Goal: Information Seeking & Learning: Check status

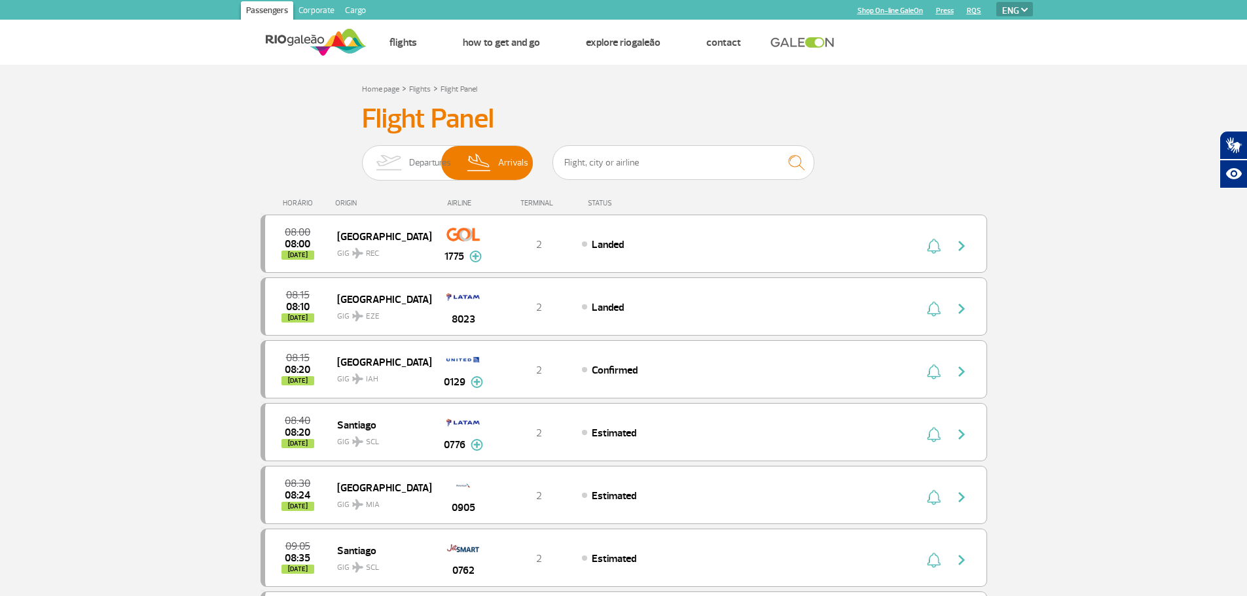
select select "en"
click at [391, 155] on img at bounding box center [388, 163] width 41 height 34
click at [362, 156] on input "Departures Arrivals" at bounding box center [362, 156] width 0 height 0
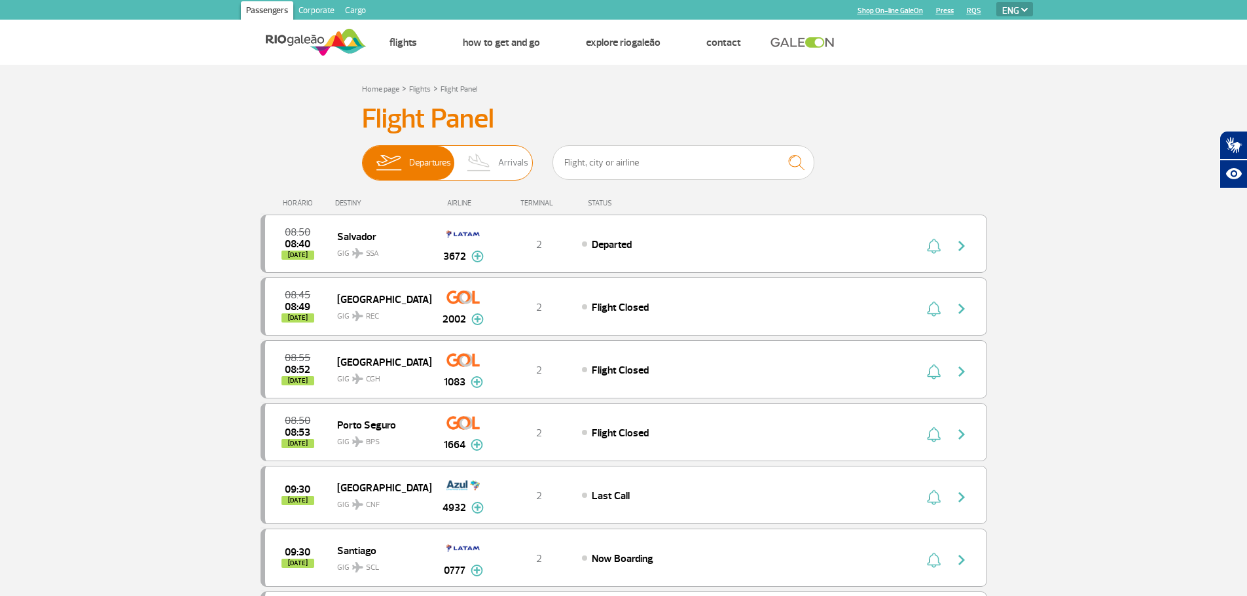
click at [517, 163] on span "Arrivals" at bounding box center [513, 163] width 30 height 34
click at [362, 156] on input "Departures Arrivals" at bounding box center [362, 156] width 0 height 0
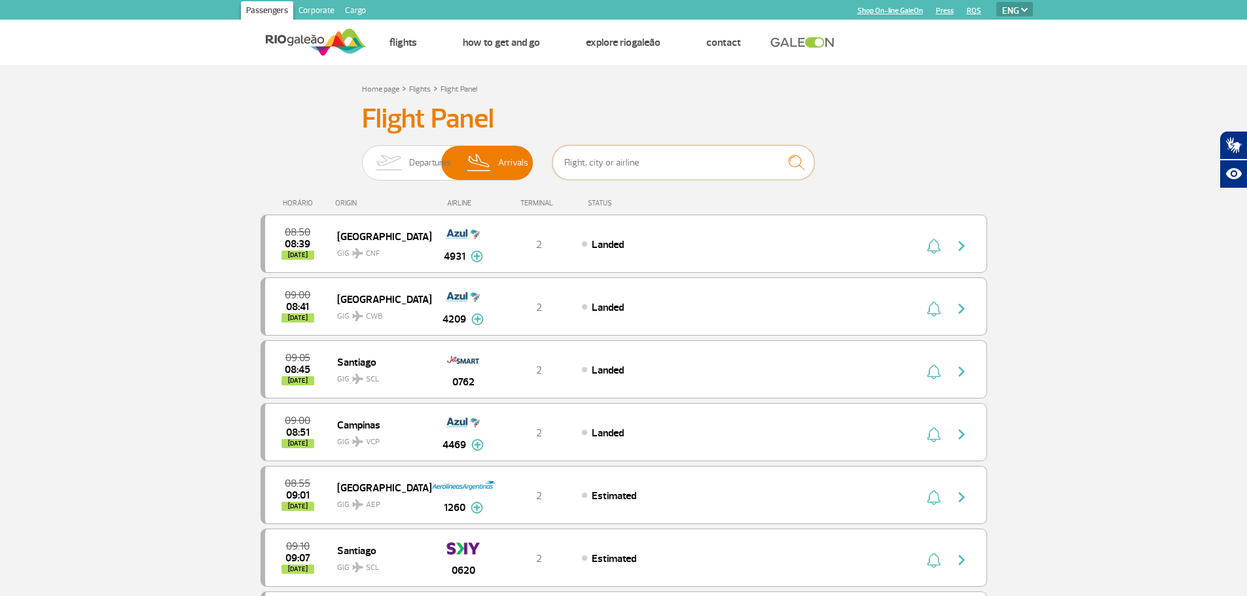
click at [630, 162] on input "text" at bounding box center [683, 162] width 262 height 35
type input "3816"
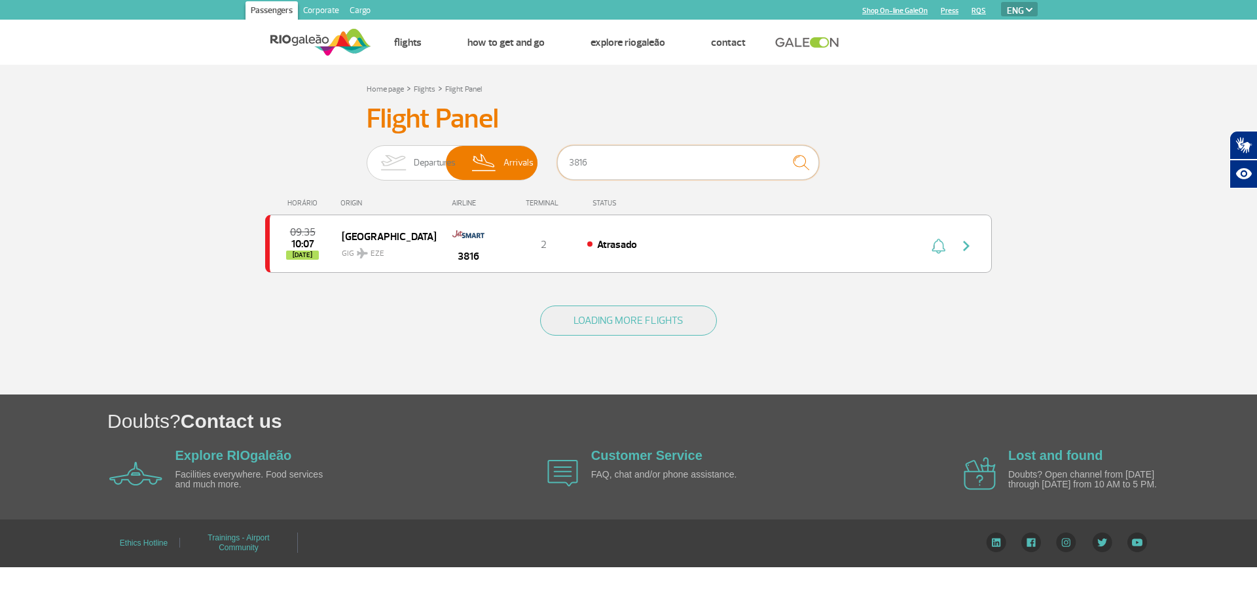
click at [409, 155] on div "Departures Arrivals 3816" at bounding box center [629, 164] width 524 height 39
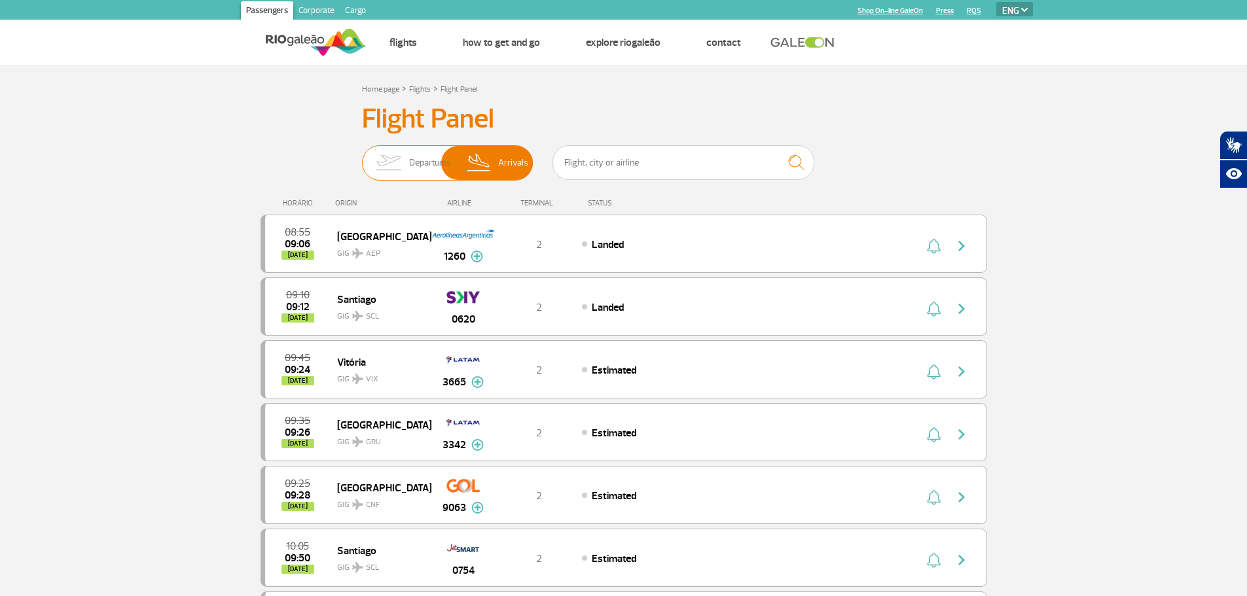
click at [405, 164] on img at bounding box center [388, 163] width 41 height 34
click at [362, 156] on input "Departures Arrivals" at bounding box center [362, 156] width 0 height 0
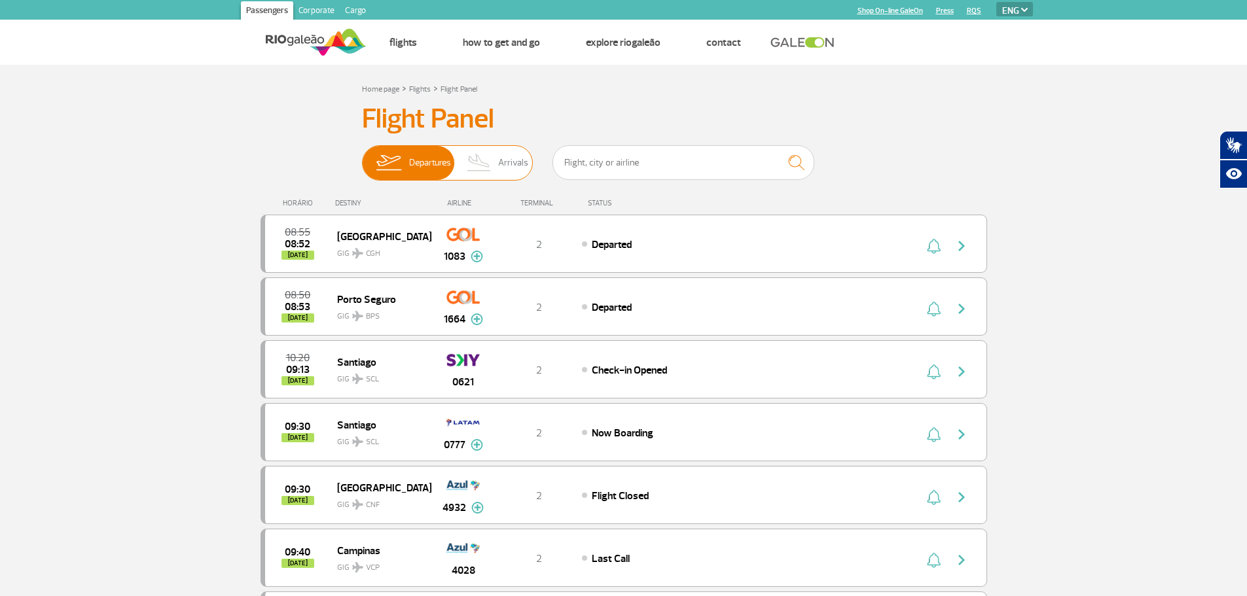
click at [516, 164] on span "Arrivals" at bounding box center [513, 163] width 30 height 34
click at [362, 156] on input "Departures Arrivals" at bounding box center [362, 156] width 0 height 0
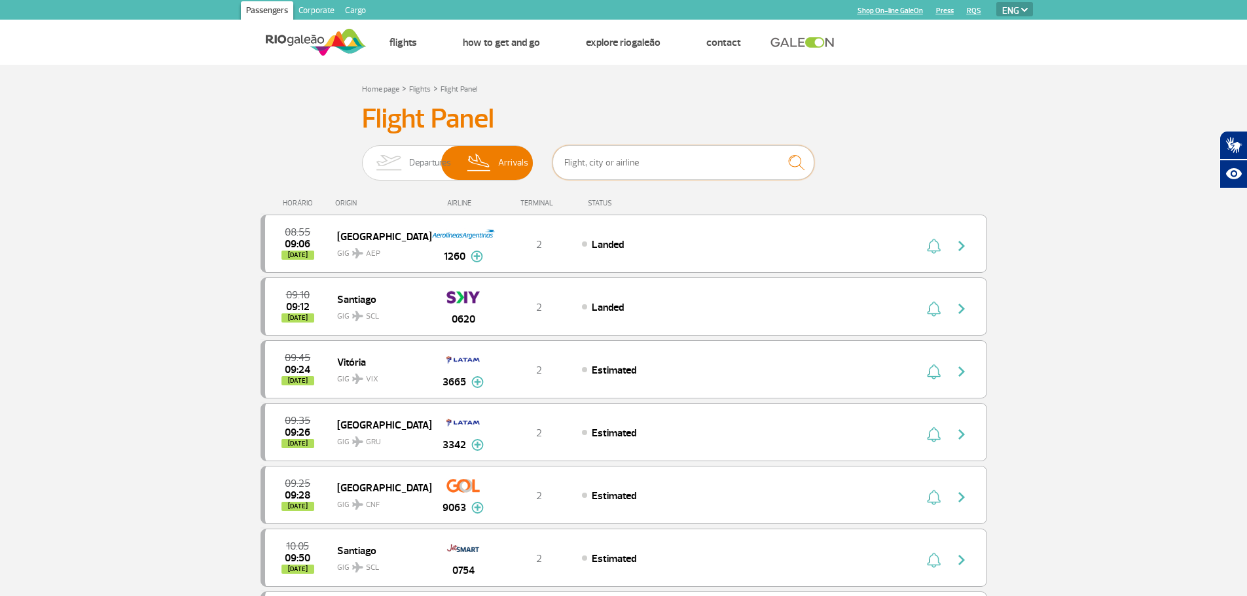
click at [620, 156] on input "text" at bounding box center [683, 162] width 262 height 35
click at [478, 447] on img at bounding box center [477, 445] width 12 height 12
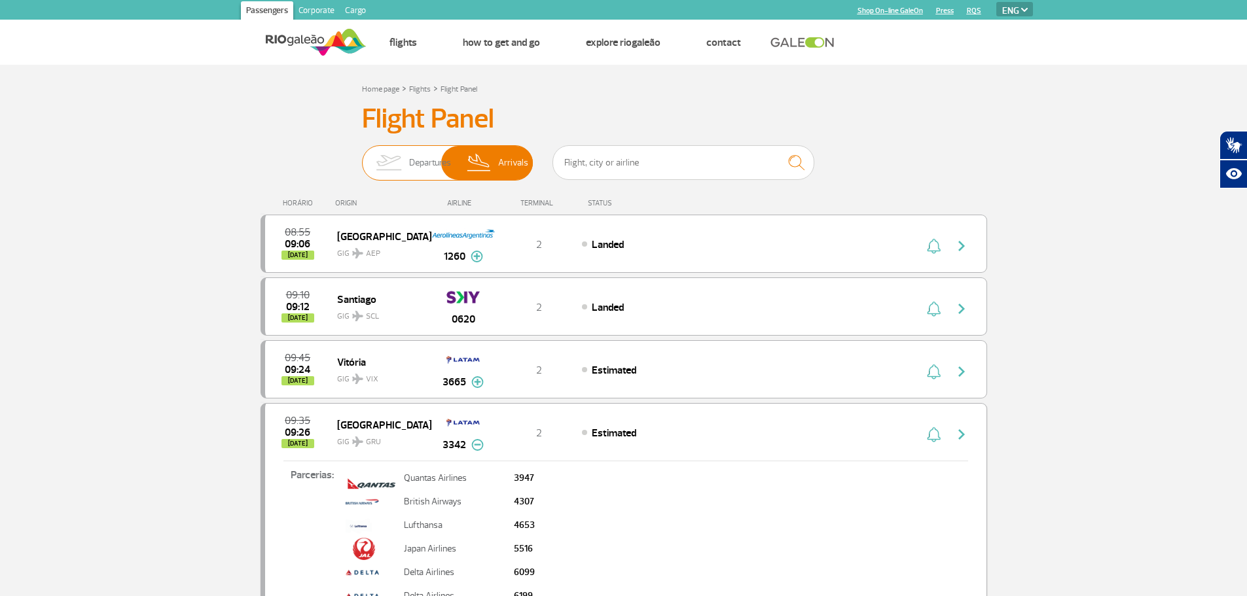
click at [386, 175] on img at bounding box center [388, 163] width 41 height 34
click at [362, 156] on input "Departures Arrivals" at bounding box center [362, 156] width 0 height 0
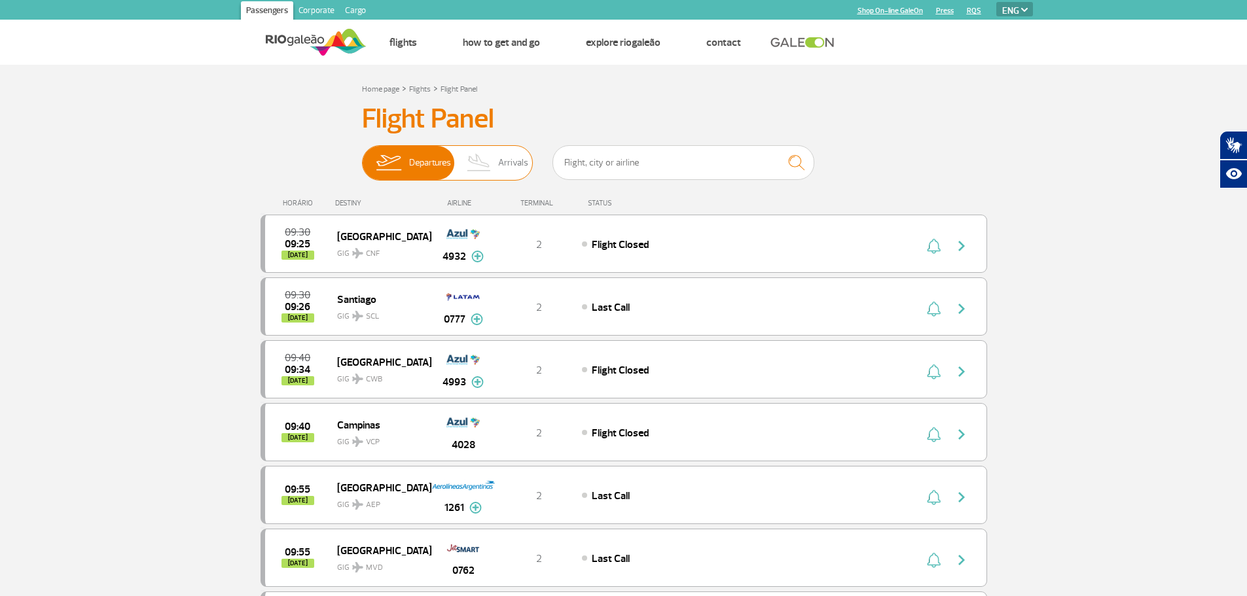
click at [507, 159] on span "Arrivals" at bounding box center [513, 163] width 30 height 34
click at [362, 156] on input "Departures Arrivals" at bounding box center [362, 156] width 0 height 0
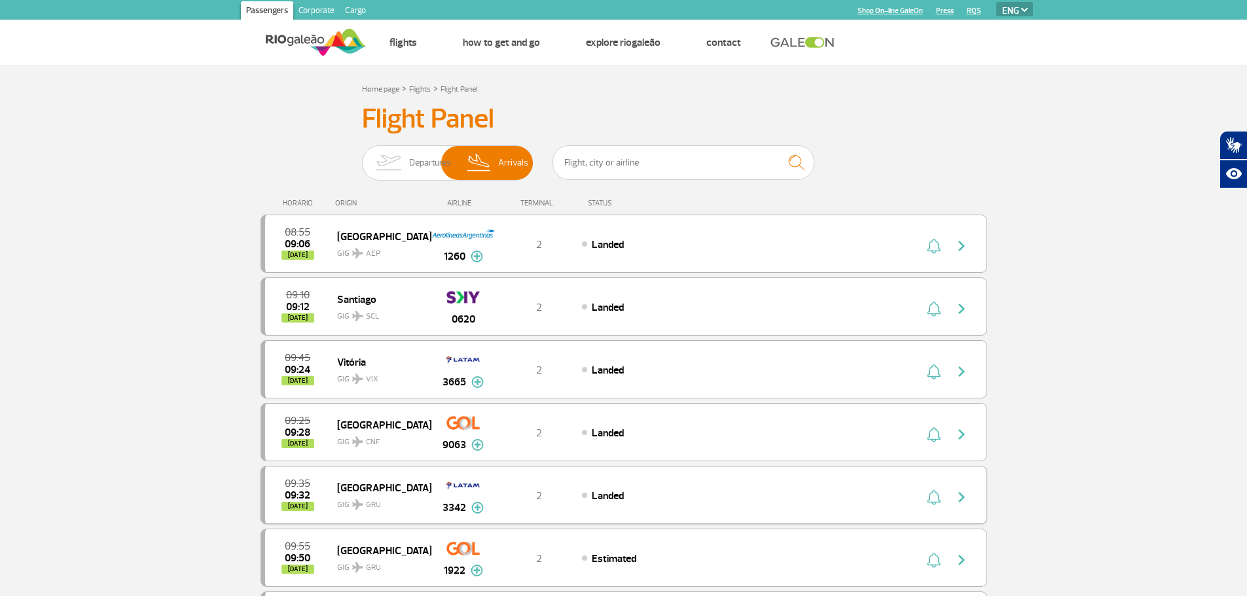
click at [478, 507] on img at bounding box center [477, 508] width 12 height 12
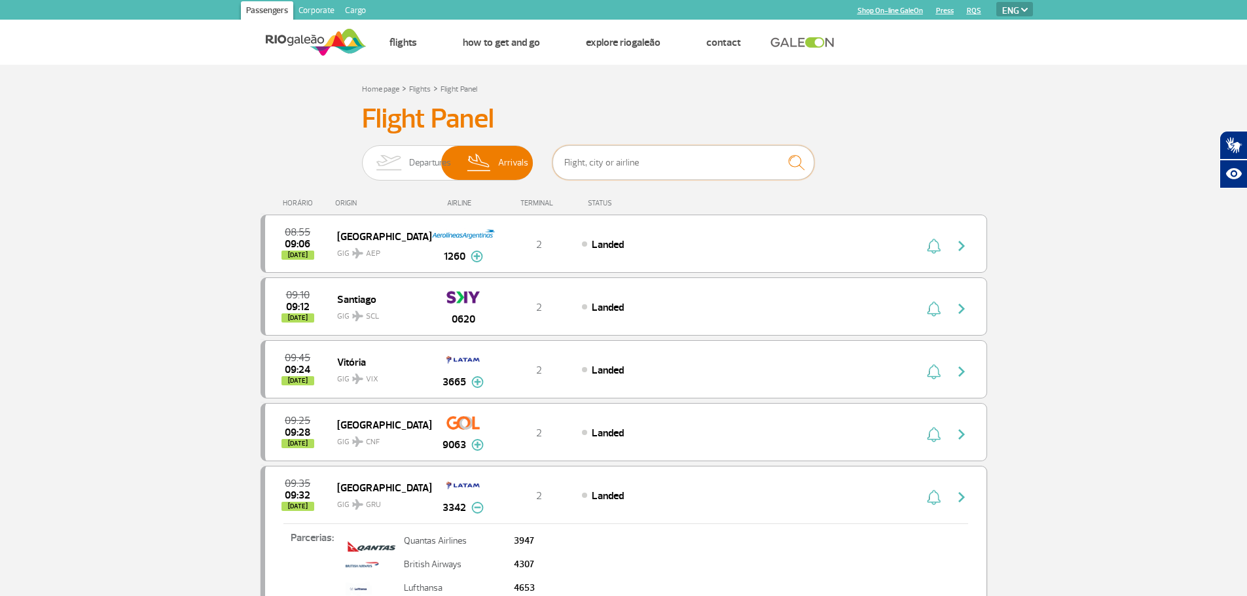
click at [689, 151] on input "text" at bounding box center [683, 162] width 262 height 35
drag, startPoint x: 372, startPoint y: 162, endPoint x: 380, endPoint y: 164, distance: 8.3
click at [373, 162] on img at bounding box center [388, 163] width 41 height 34
click at [362, 156] on input "Departures Arrivals" at bounding box center [362, 156] width 0 height 0
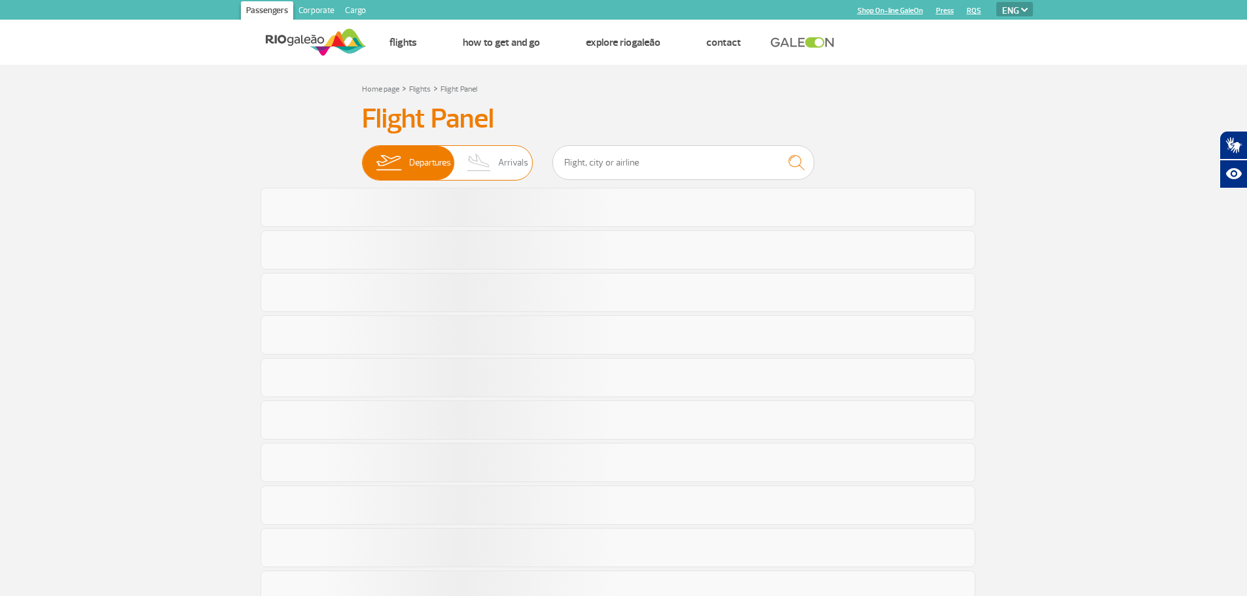
click at [496, 167] on img at bounding box center [479, 163] width 39 height 34
click at [362, 156] on input "Departures Arrivals" at bounding box center [362, 156] width 0 height 0
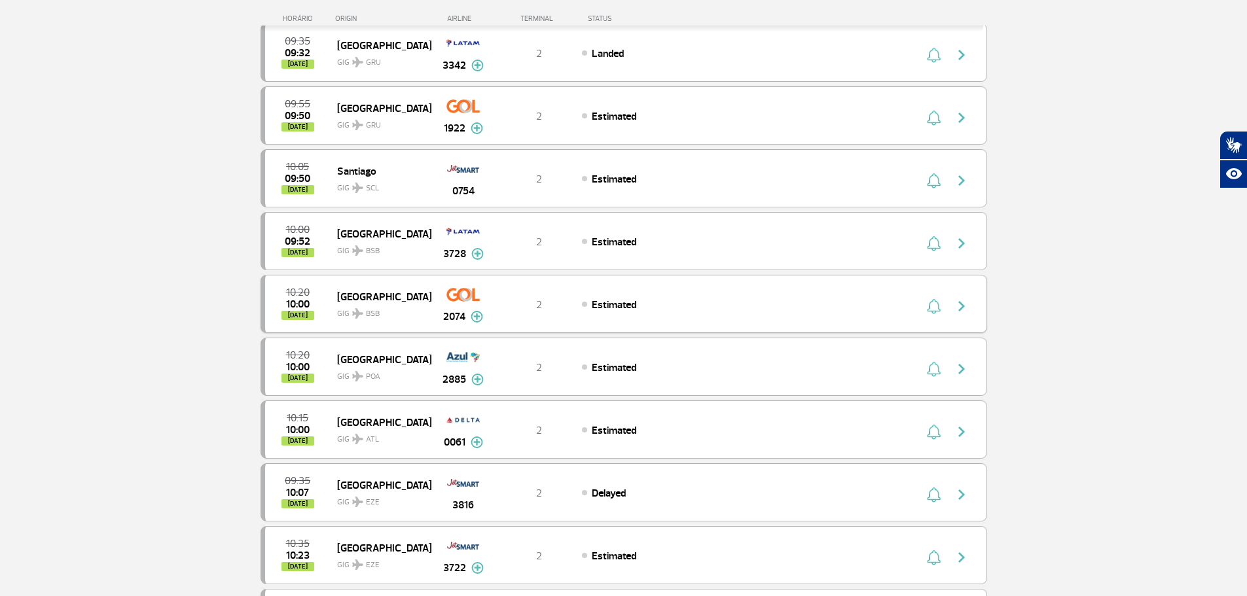
scroll to position [393, 0]
